Goal: Find specific page/section: Find specific page/section

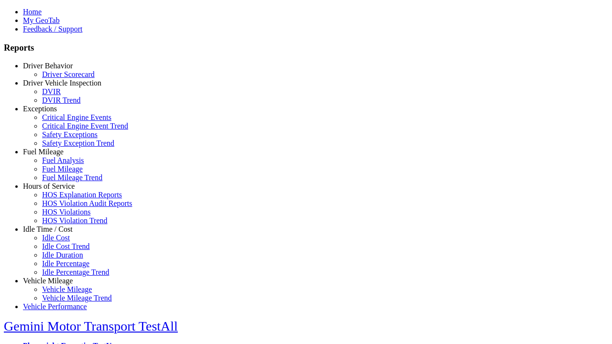
click at [55, 190] on link "Hours of Service" at bounding box center [49, 186] width 52 height 8
click at [62, 199] on link "HOS Explanation Reports" at bounding box center [82, 195] width 80 height 8
